Goal: Transaction & Acquisition: Purchase product/service

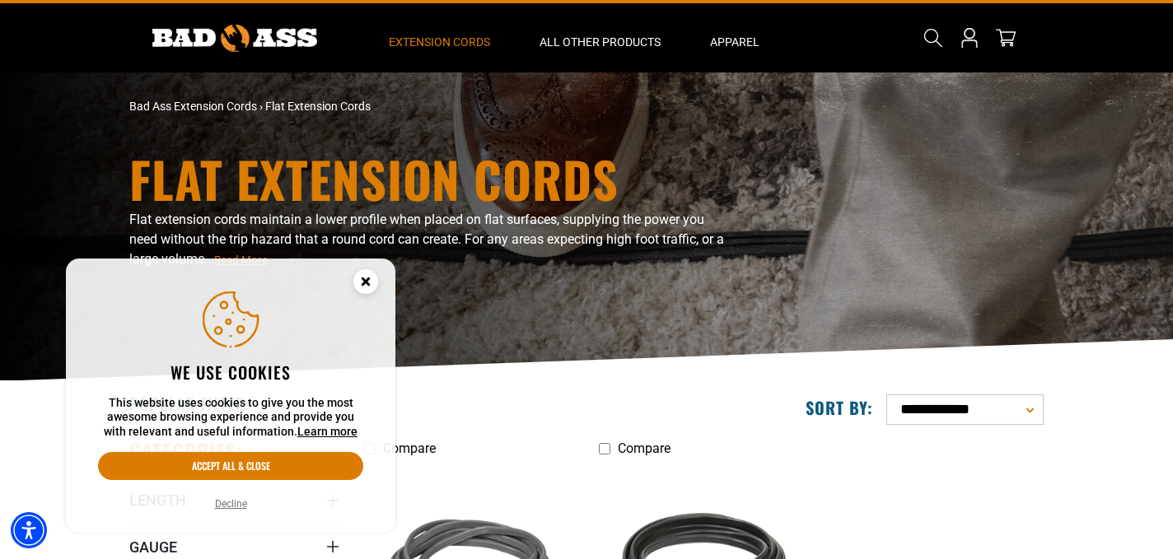
scroll to position [37, 0]
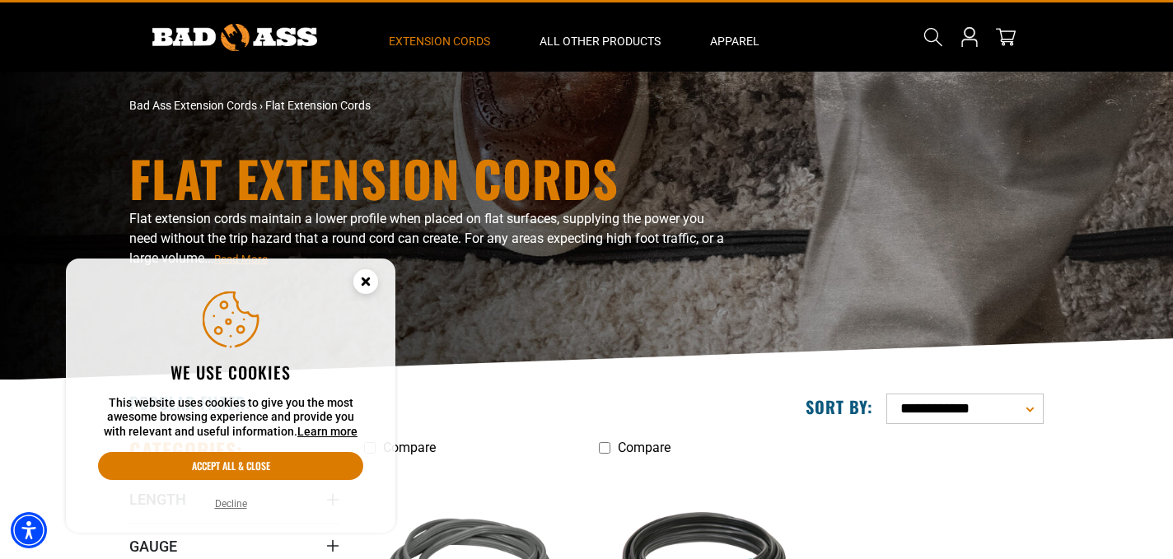
click at [230, 502] on button "Decline" at bounding box center [231, 504] width 42 height 16
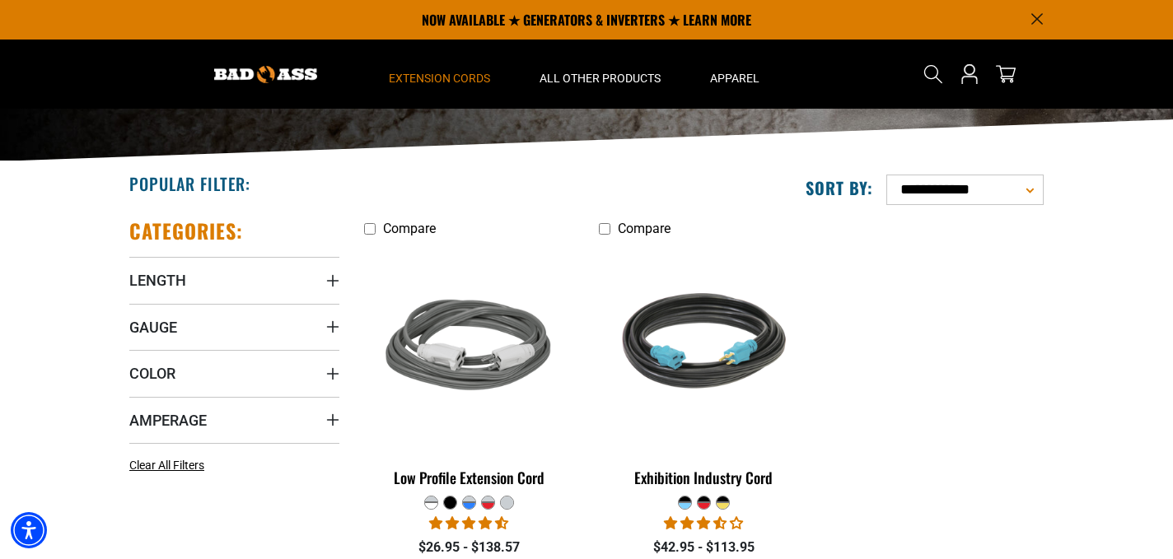
scroll to position [253, 0]
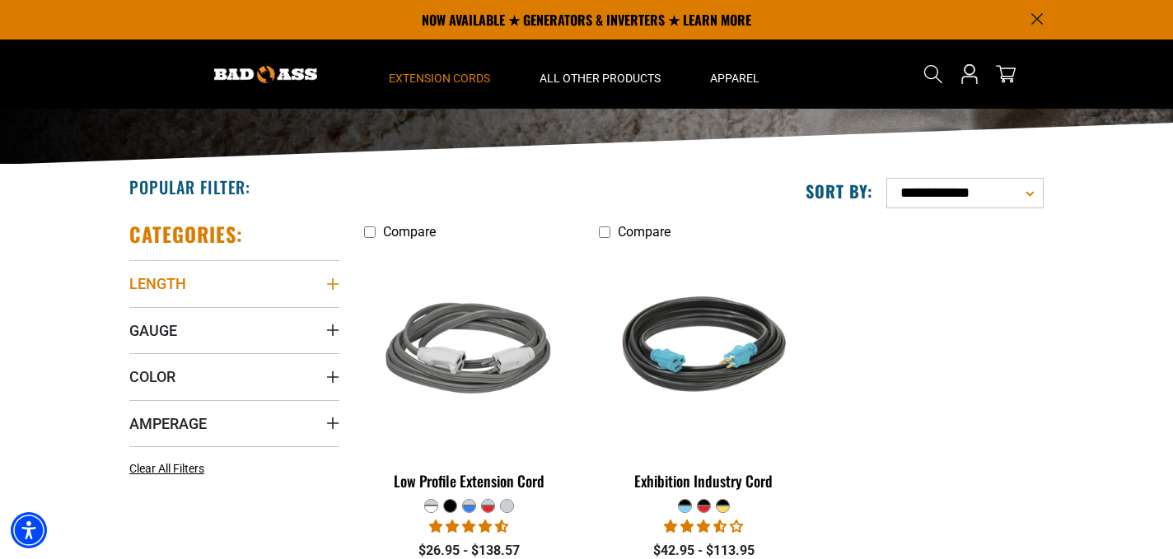
click at [328, 279] on icon "Length" at bounding box center [332, 284] width 13 height 13
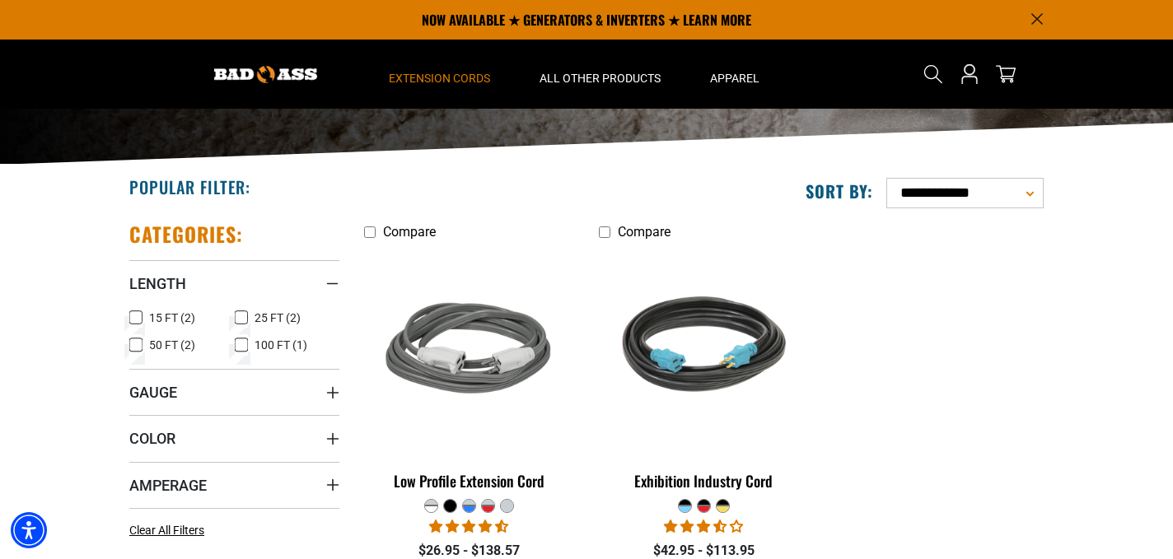
click at [137, 319] on icon at bounding box center [135, 317] width 13 height 21
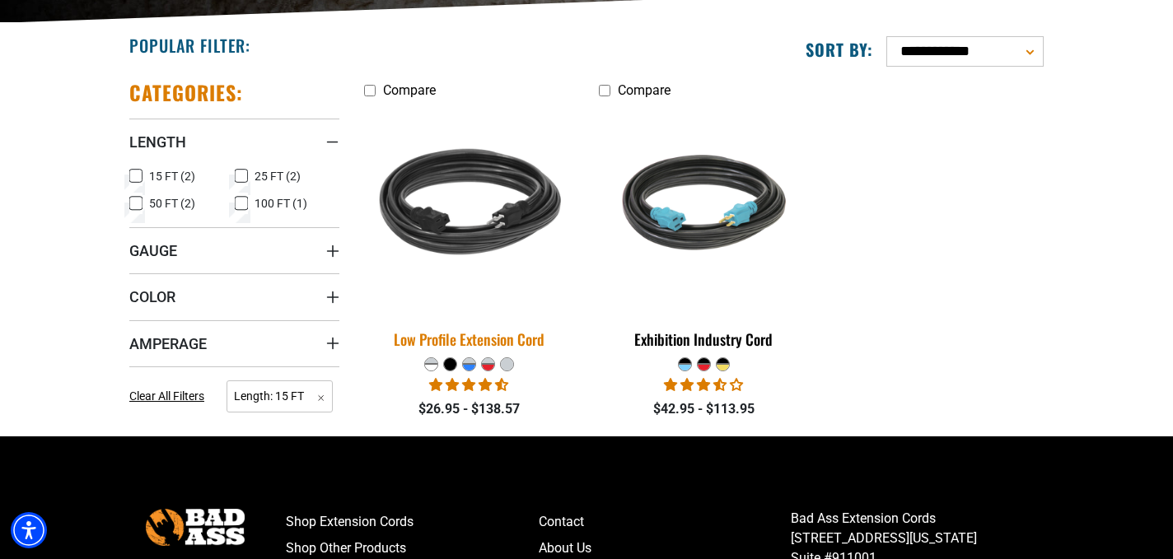
scroll to position [399, 0]
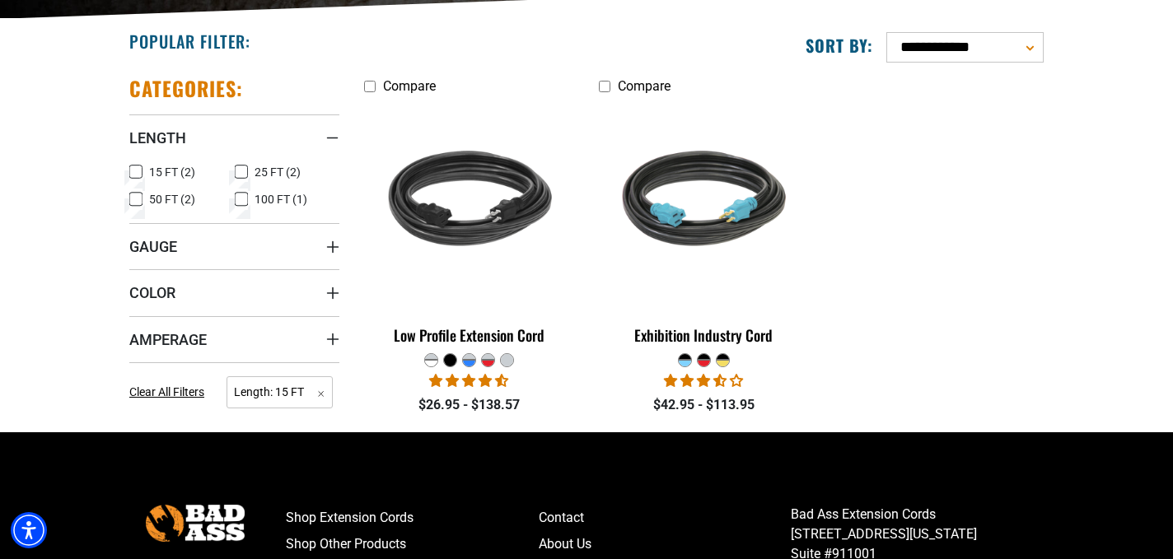
click at [446, 362] on div at bounding box center [450, 360] width 12 height 12
click at [468, 362] on div at bounding box center [469, 363] width 12 height 7
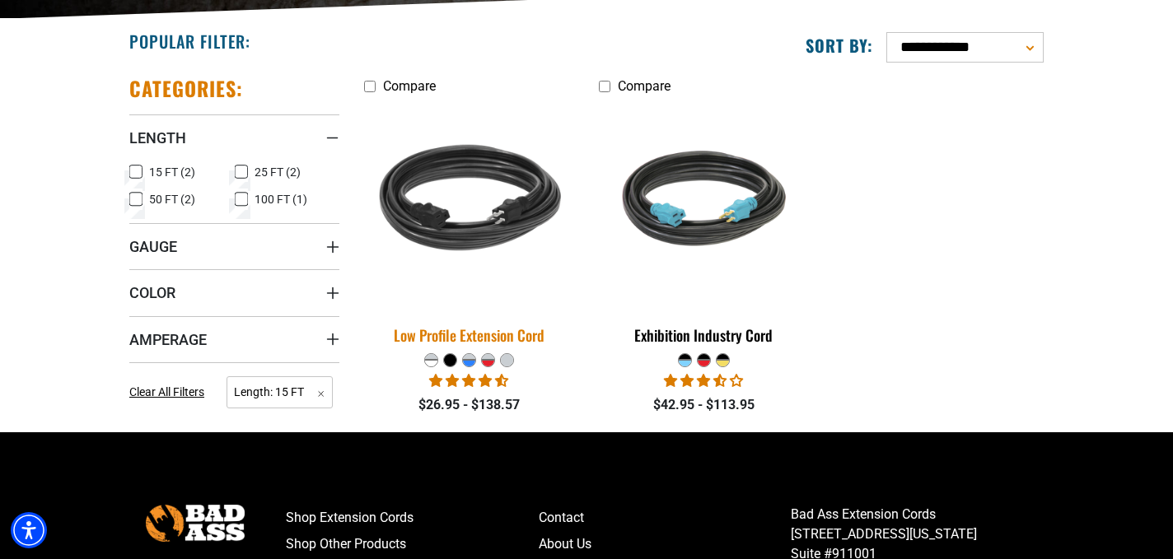
click at [498, 239] on img at bounding box center [469, 205] width 231 height 211
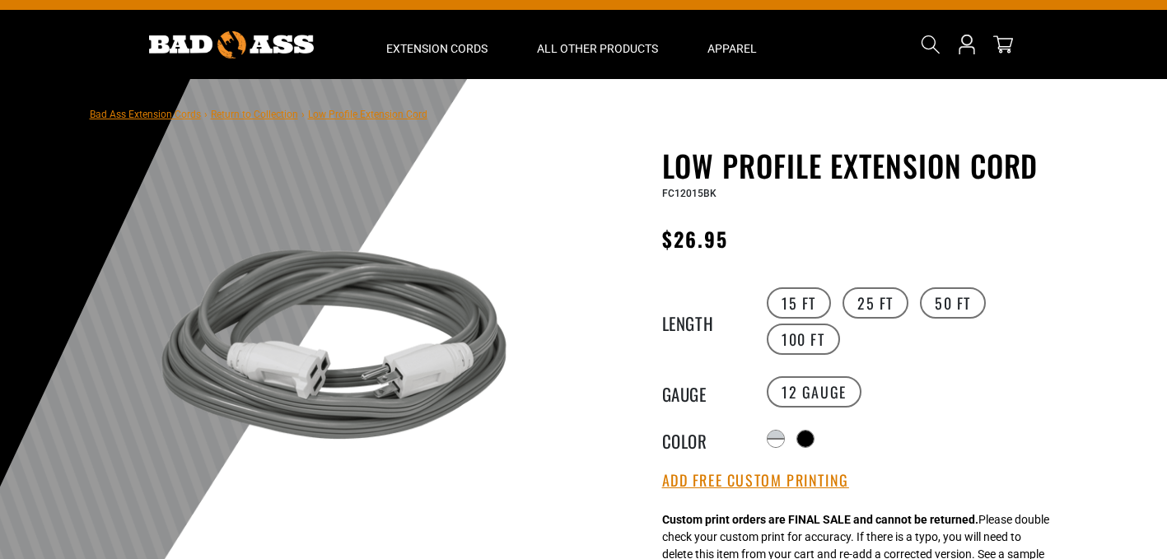
scroll to position [35, 0]
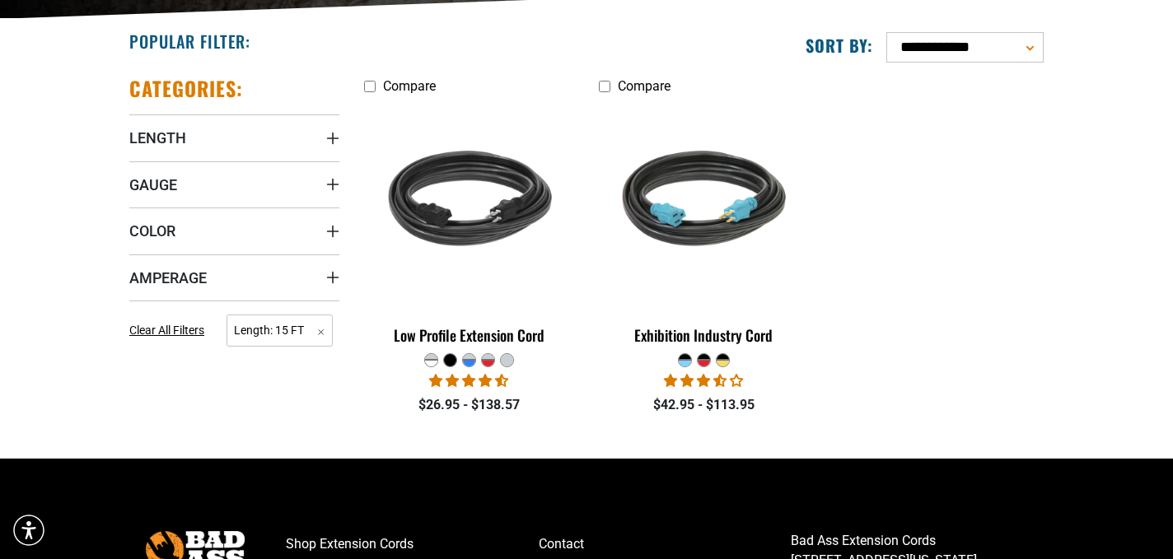
scroll to position [253, 0]
